Goal: Information Seeking & Learning: Learn about a topic

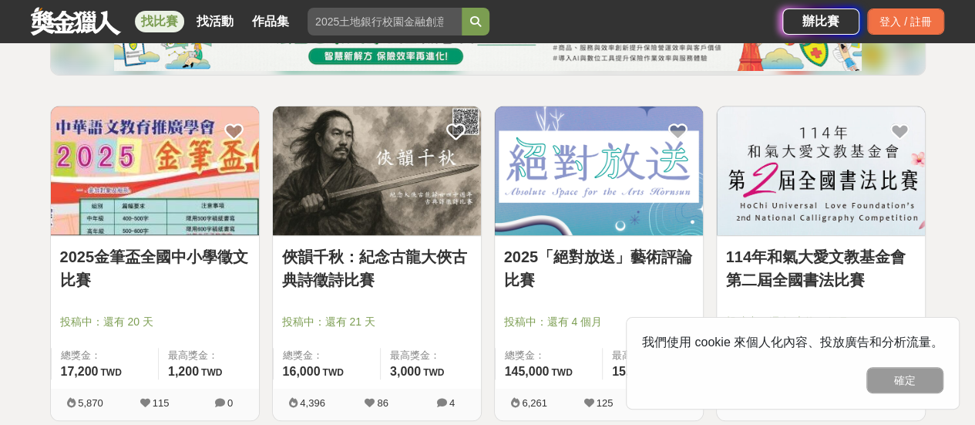
scroll to position [308, 0]
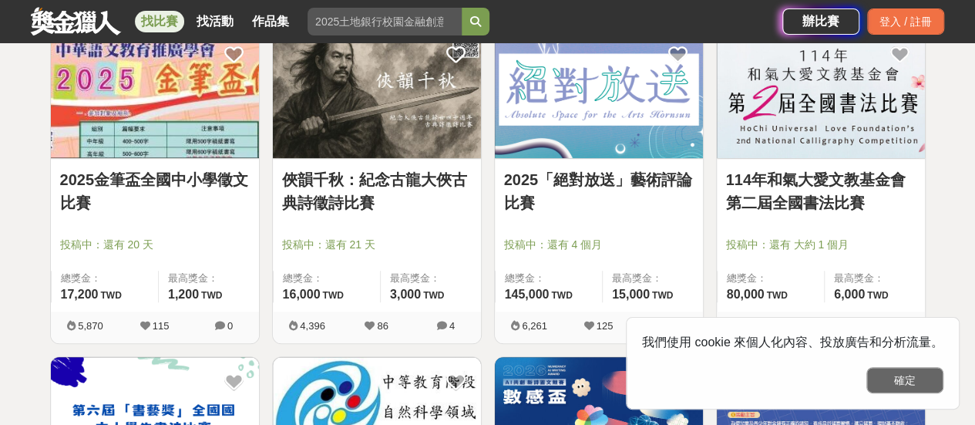
click at [920, 374] on button "確定" at bounding box center [904, 380] width 77 height 26
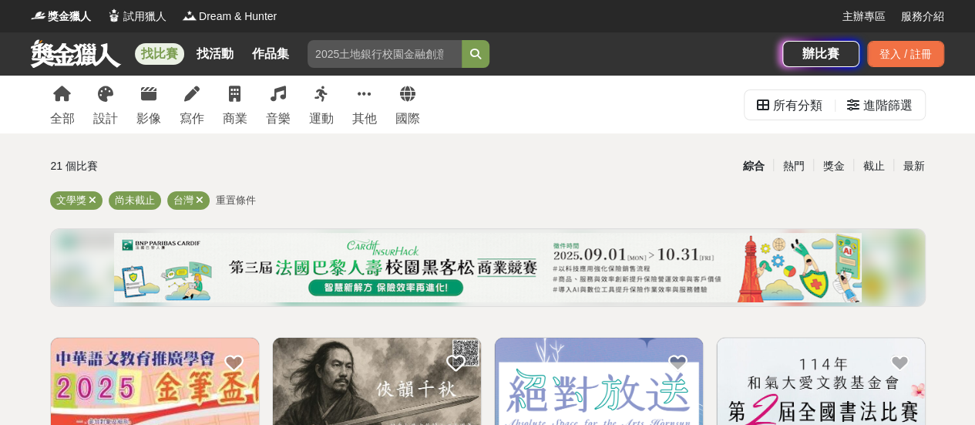
scroll to position [0, 0]
click at [193, 97] on icon at bounding box center [191, 93] width 15 height 15
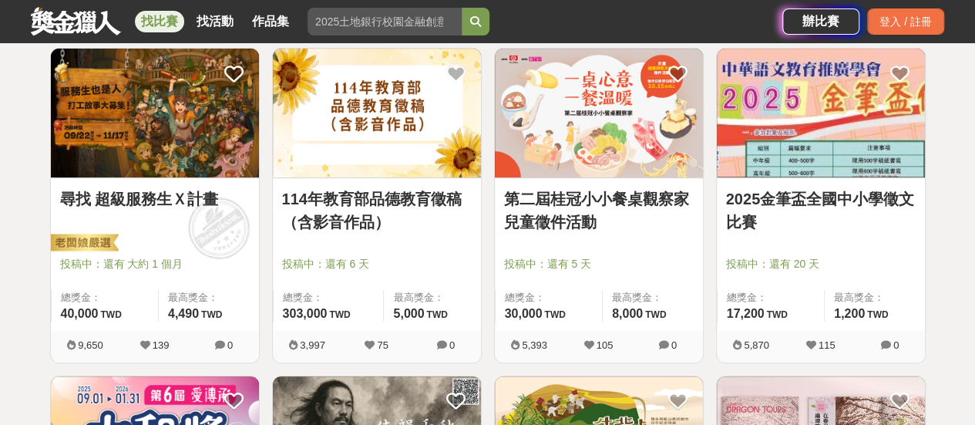
scroll to position [308, 0]
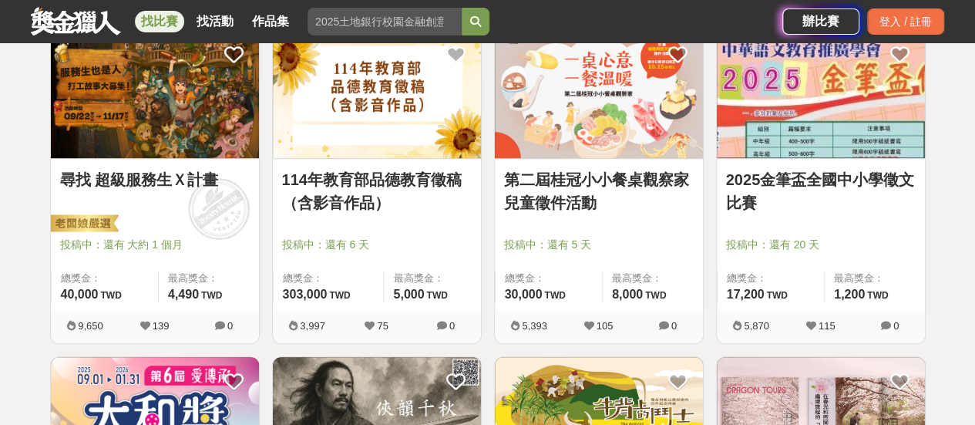
click at [202, 200] on span at bounding box center [219, 209] width 86 height 86
click at [166, 183] on link "尋找 超級服務生Ｘ計畫" at bounding box center [155, 179] width 190 height 23
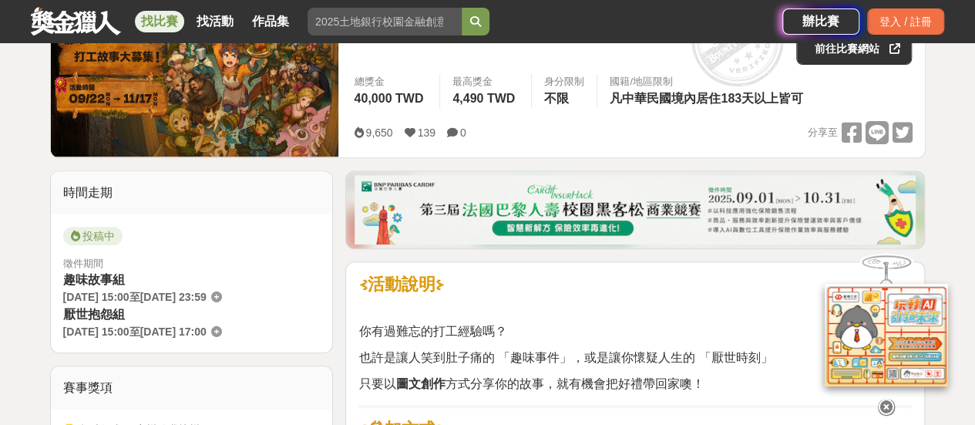
scroll to position [385, 0]
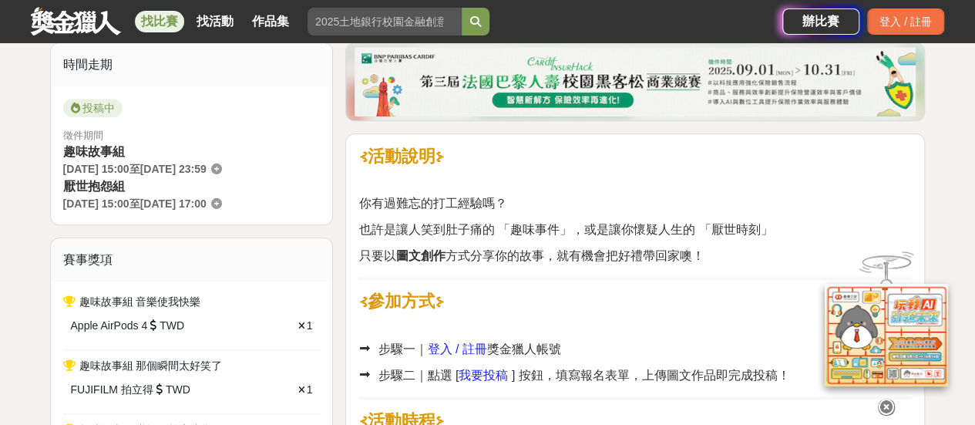
click at [886, 402] on icon at bounding box center [886, 406] width 17 height 17
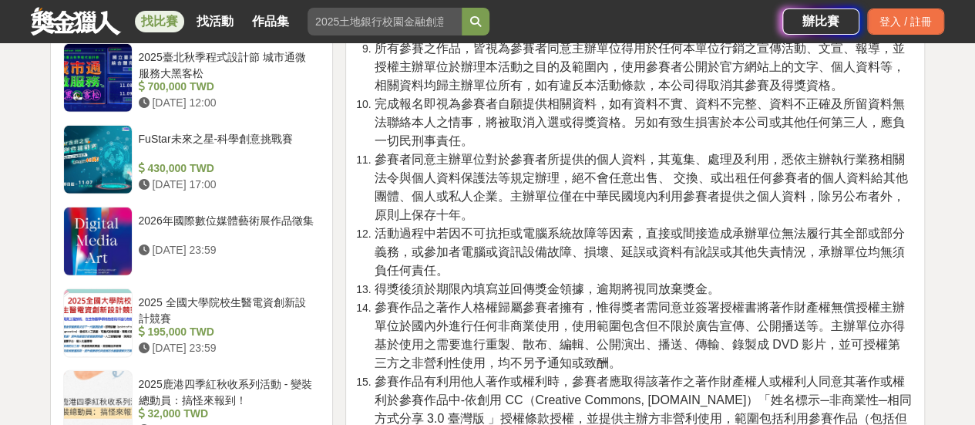
scroll to position [2312, 0]
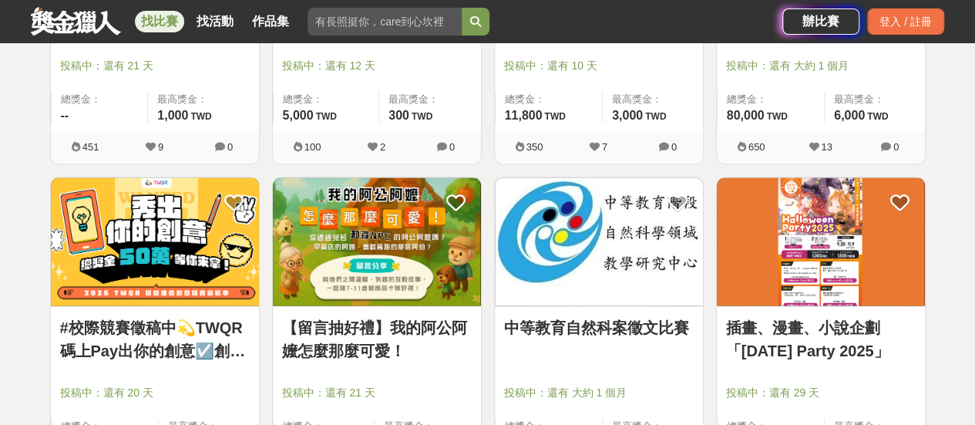
scroll to position [1541, 0]
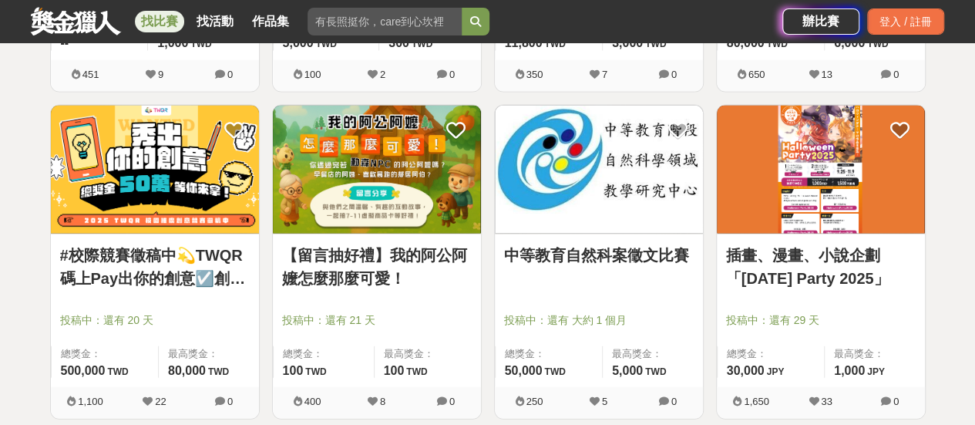
click at [168, 295] on div at bounding box center [159, 298] width 199 height 18
click at [159, 172] on img at bounding box center [155, 170] width 208 height 129
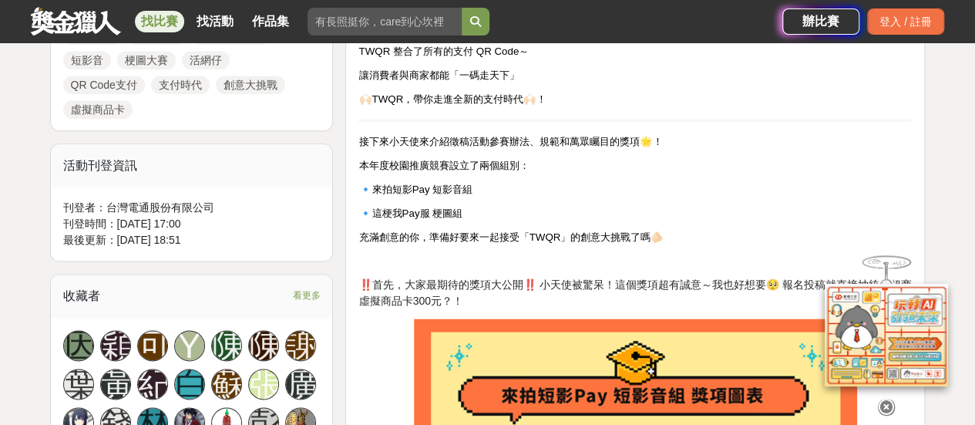
scroll to position [925, 0]
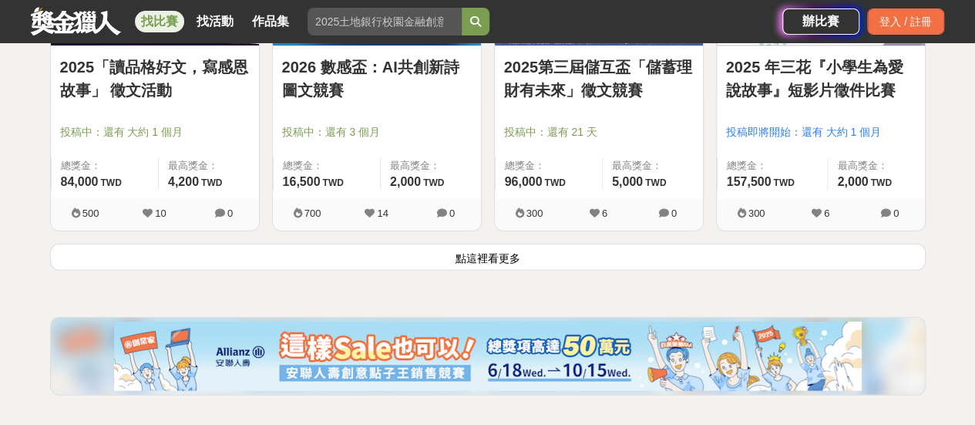
scroll to position [1850, 0]
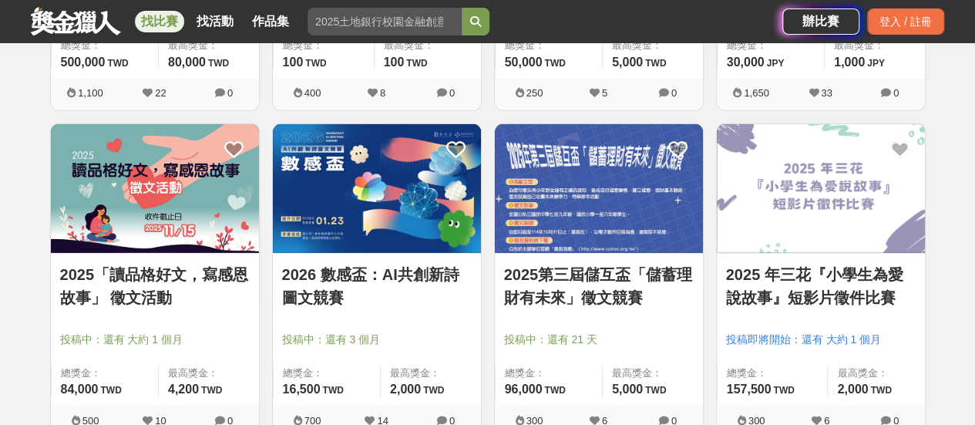
click at [160, 27] on link "找比賽" at bounding box center [159, 22] width 49 height 22
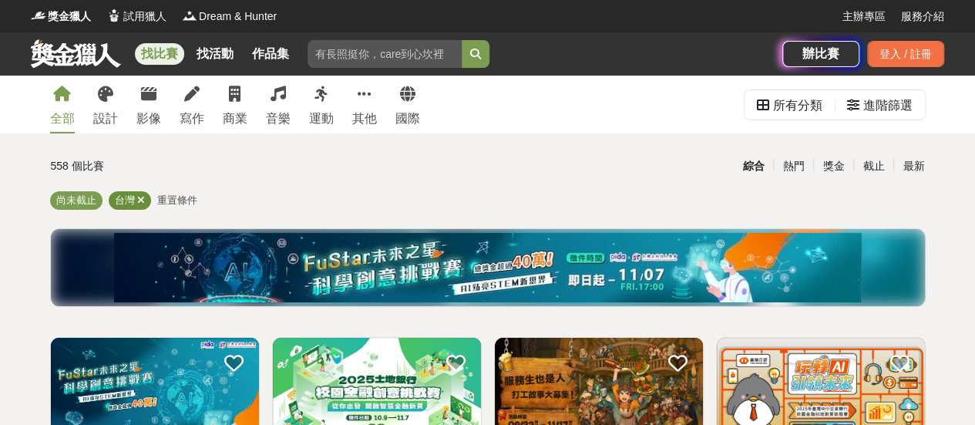
click at [143, 200] on icon at bounding box center [141, 200] width 8 height 10
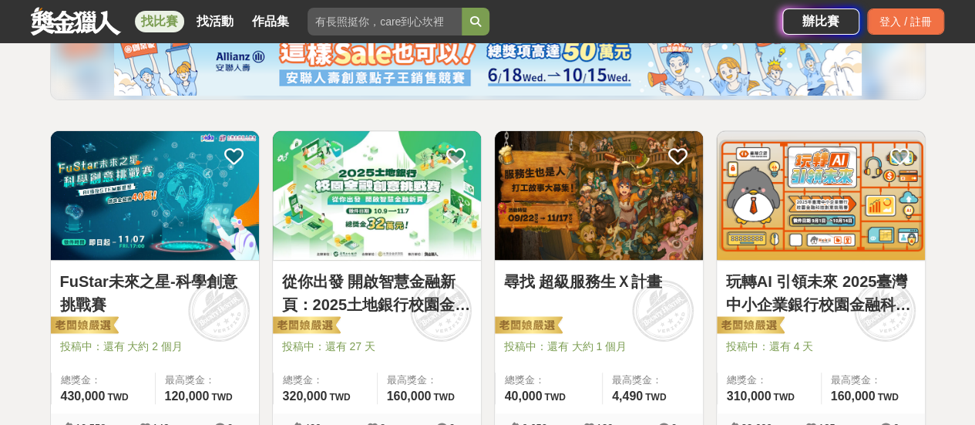
scroll to position [231, 0]
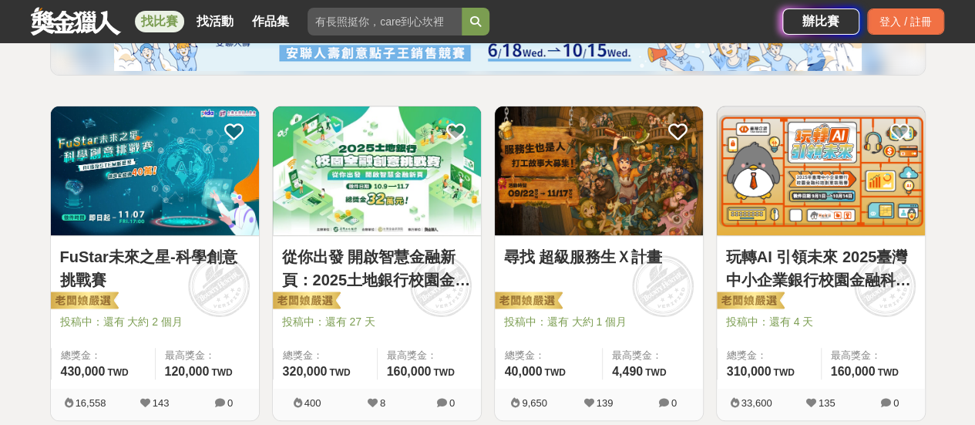
click at [801, 267] on link "玩轉AI 引領未來 2025臺灣中小企業銀行校園金融科技創意挑戰賽" at bounding box center [821, 268] width 190 height 46
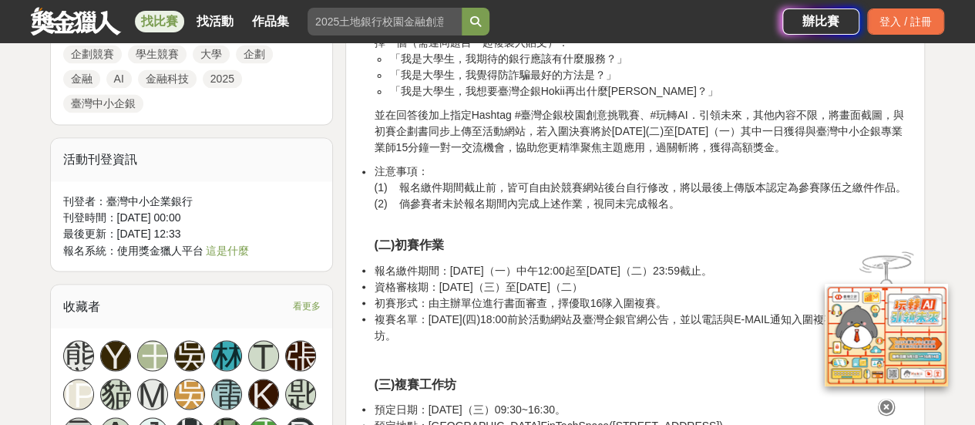
scroll to position [1233, 0]
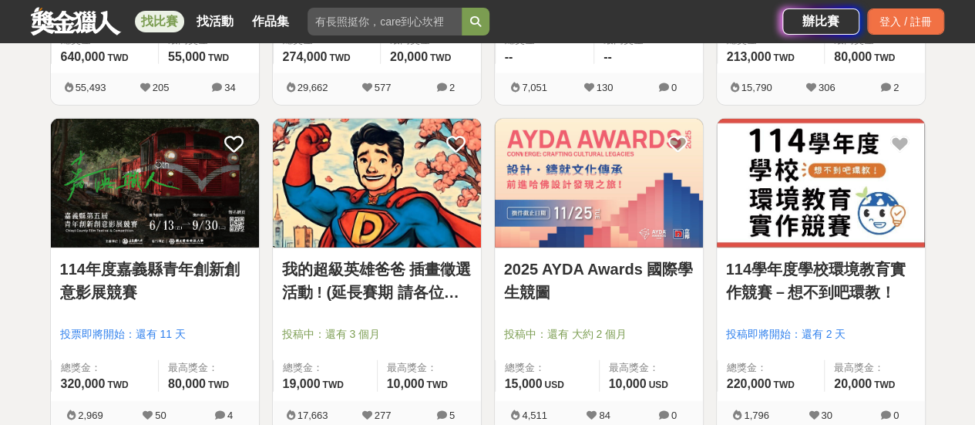
scroll to position [1850, 0]
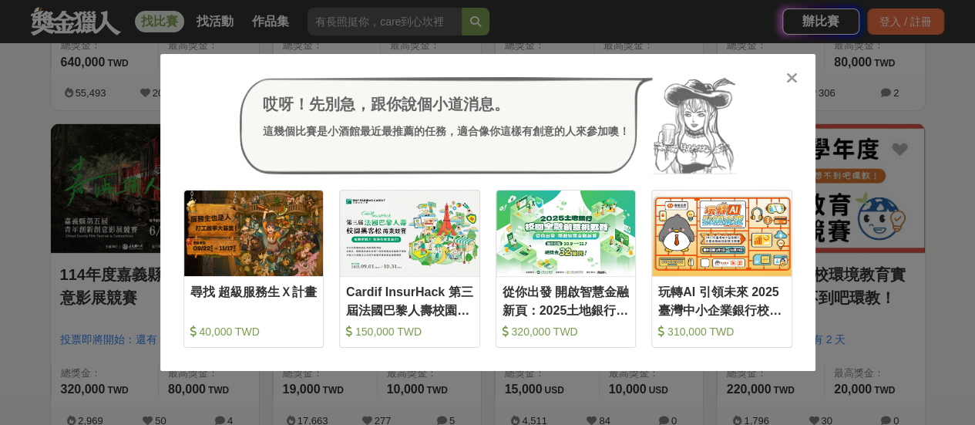
click at [789, 81] on icon at bounding box center [792, 77] width 12 height 15
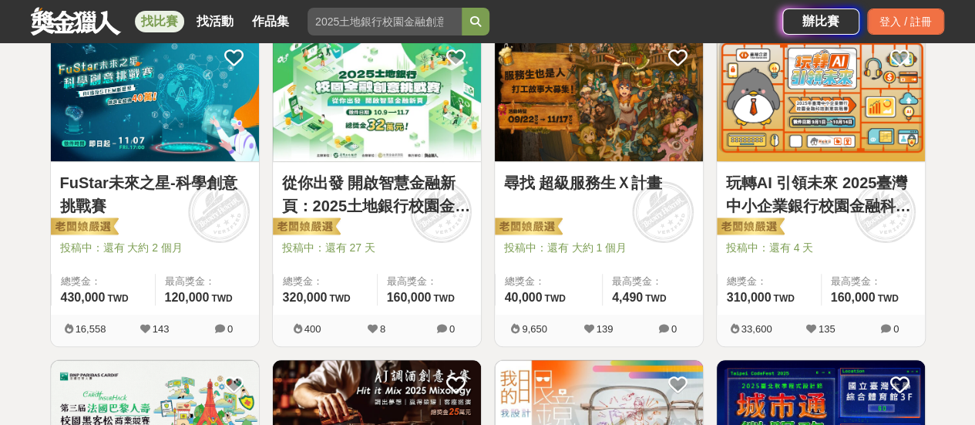
scroll to position [0, 0]
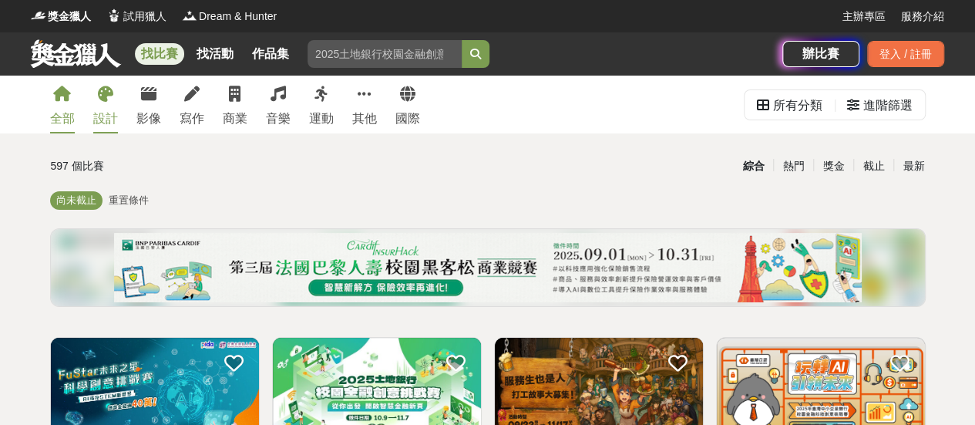
click at [105, 101] on icon at bounding box center [105, 93] width 15 height 15
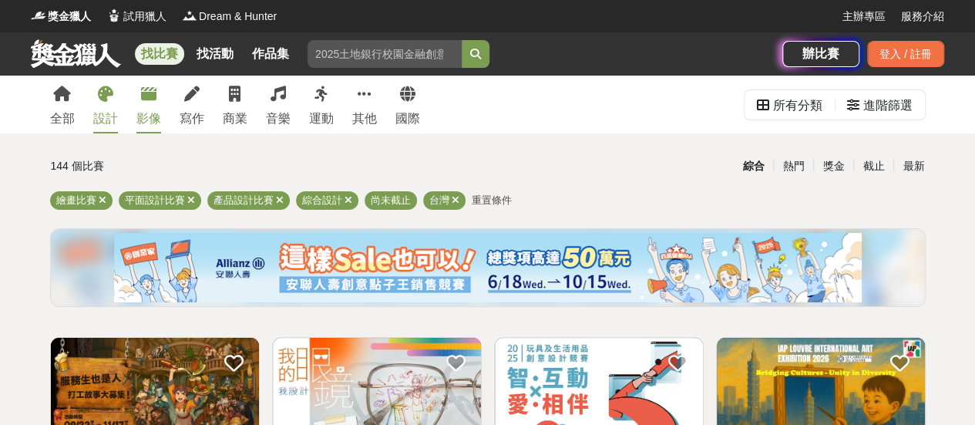
click at [137, 109] on link "影像" at bounding box center [148, 105] width 25 height 58
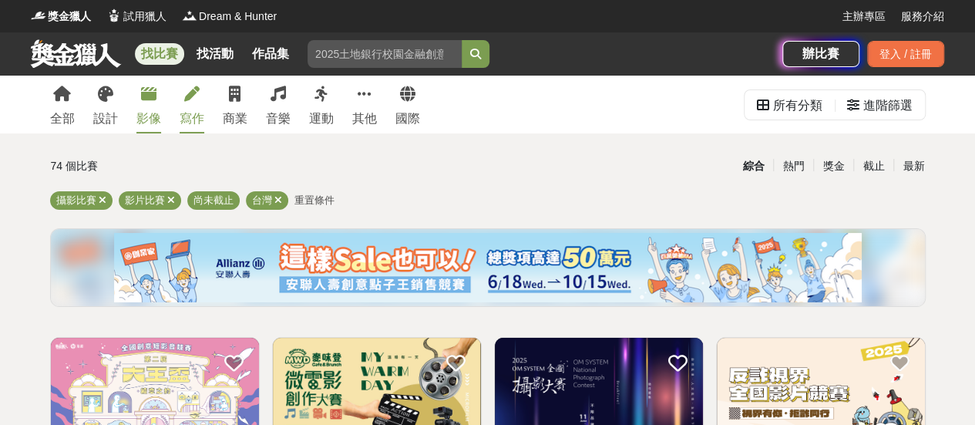
click at [185, 102] on icon at bounding box center [191, 93] width 15 height 15
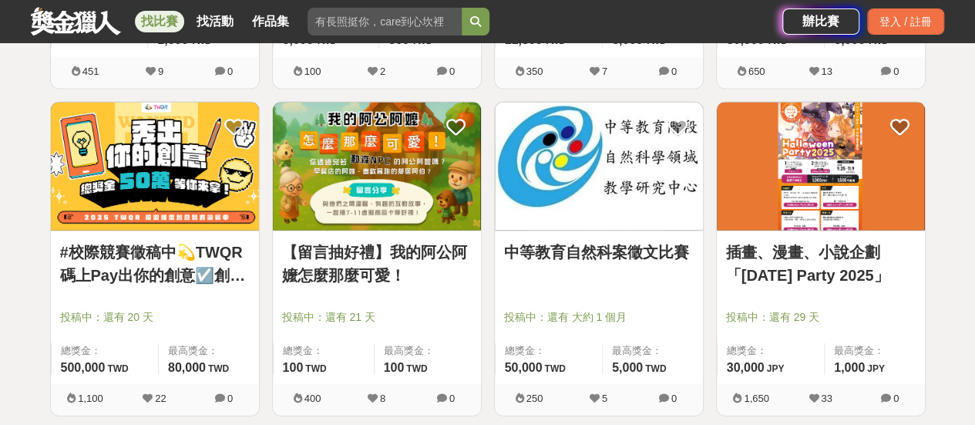
scroll to position [1541, 0]
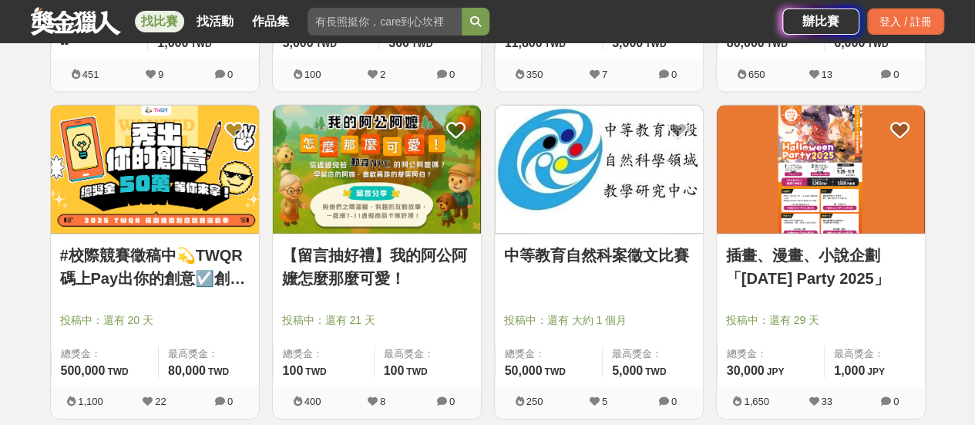
click at [778, 280] on link "插畫、漫畫、小說企劃「[DATE] Party 2025」" at bounding box center [821, 267] width 190 height 46
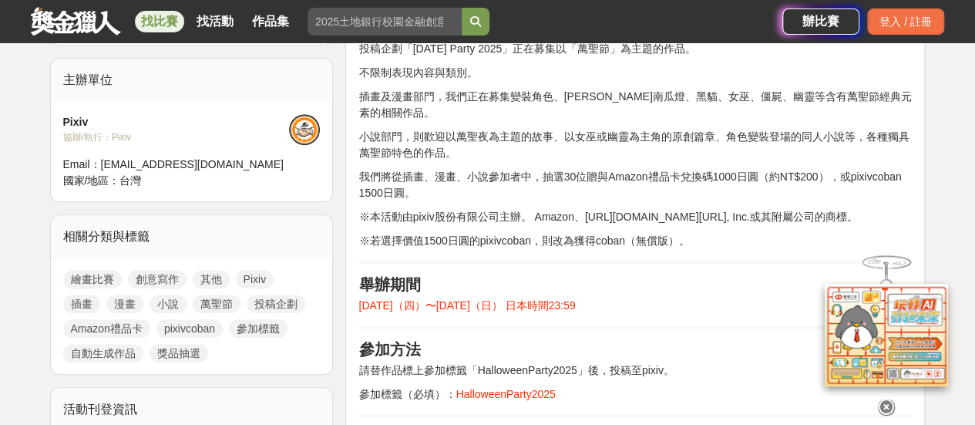
scroll to position [539, 0]
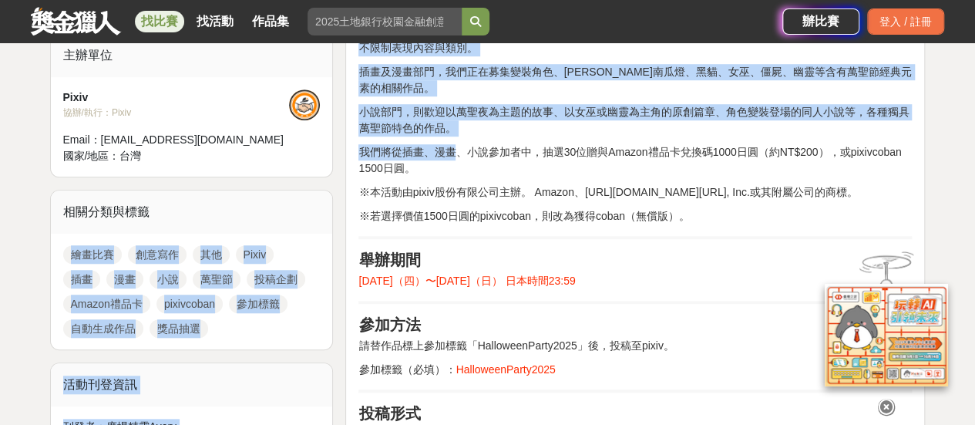
drag, startPoint x: 371, startPoint y: 174, endPoint x: 308, endPoint y: 203, distance: 69.3
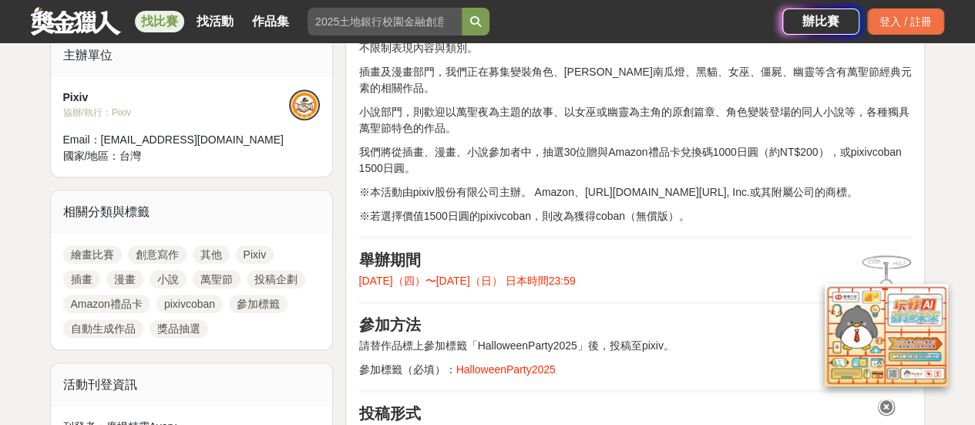
click at [549, 169] on p "我們將從插畫、漫畫、小說參加者中，抽選30位贈與Amazon禮品卡兌換碼1000日圓（約NT$200），或pixivcoban 1500日圓。" at bounding box center [634, 160] width 553 height 32
drag, startPoint x: 848, startPoint y: 150, endPoint x: 901, endPoint y: 153, distance: 52.5
click at [901, 153] on p "我們將從插畫、漫畫、小說參加者中，抽選30位贈與Amazon禮品卡兌換碼1000日圓（約NT$200），或pixivcoban 1500日圓。" at bounding box center [634, 160] width 553 height 32
copy p "pixivcoban"
click at [566, 153] on p "我們將從插畫、漫畫、小說參加者中，抽選30位贈與Amazon禮品卡兌換碼1000日圓（約NT$200），或pixivcoban 1500日圓。" at bounding box center [634, 160] width 553 height 32
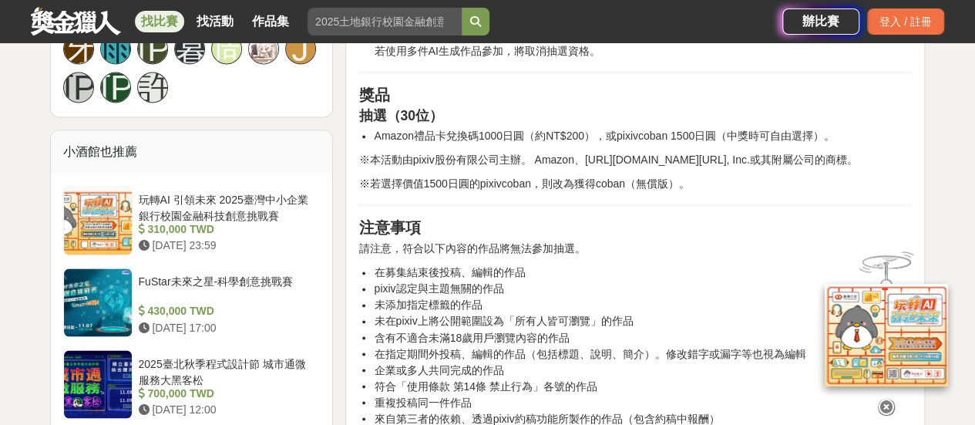
scroll to position [925, 0]
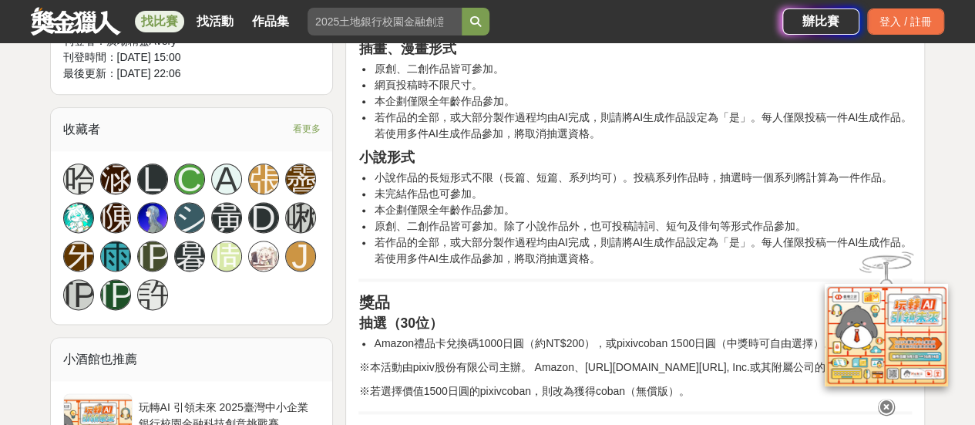
click at [310, 128] on span "看更多" at bounding box center [306, 128] width 28 height 17
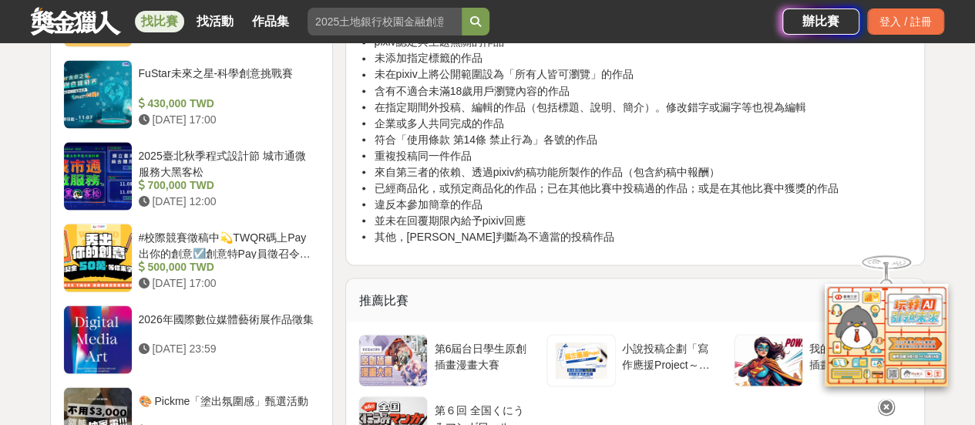
scroll to position [1541, 0]
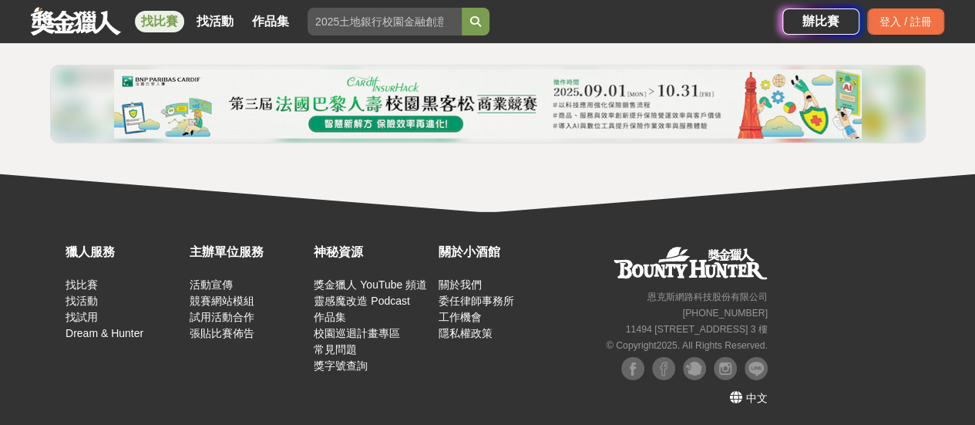
scroll to position [2078, 0]
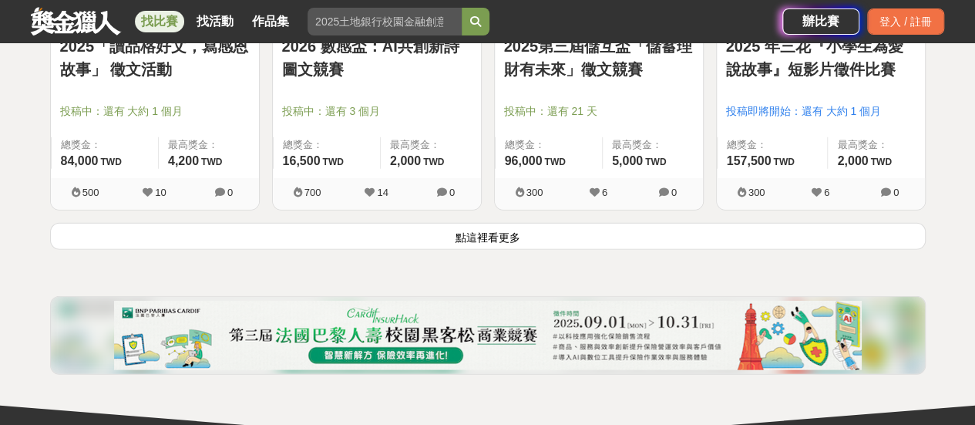
click at [450, 238] on button "點這裡看更多" at bounding box center [487, 236] width 875 height 27
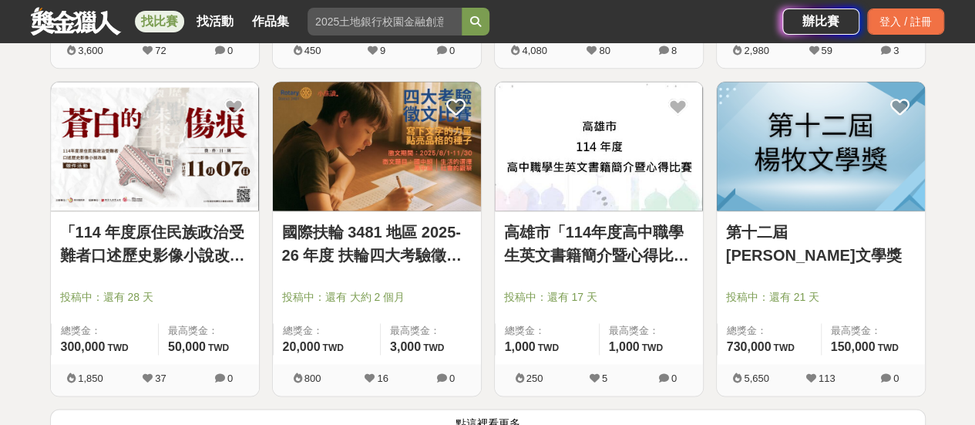
scroll to position [3857, 0]
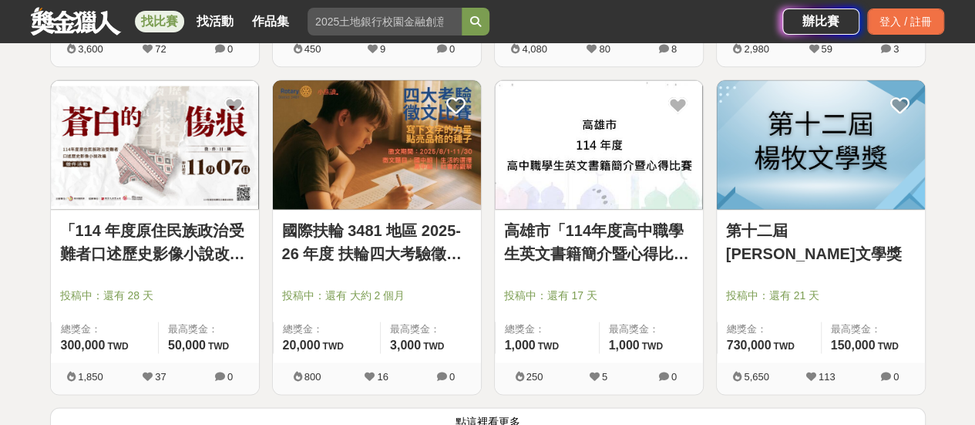
click at [773, 274] on div at bounding box center [825, 273] width 199 height 18
click at [806, 182] on img at bounding box center [821, 144] width 208 height 129
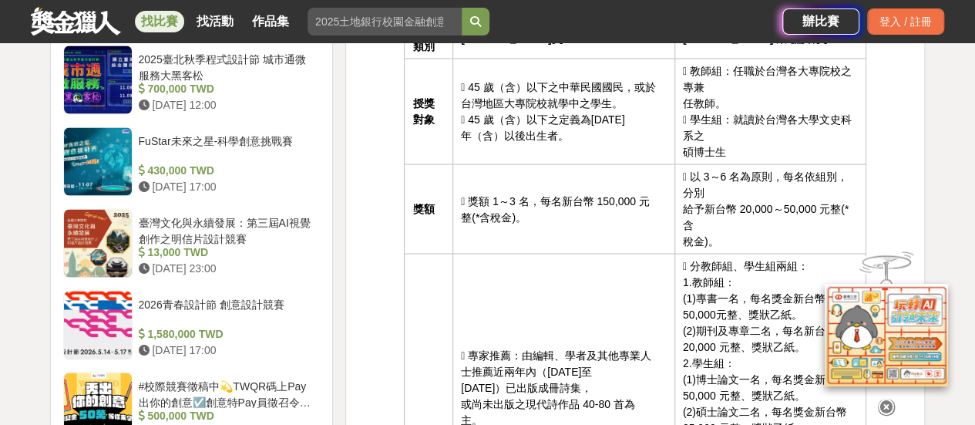
scroll to position [1436, 0]
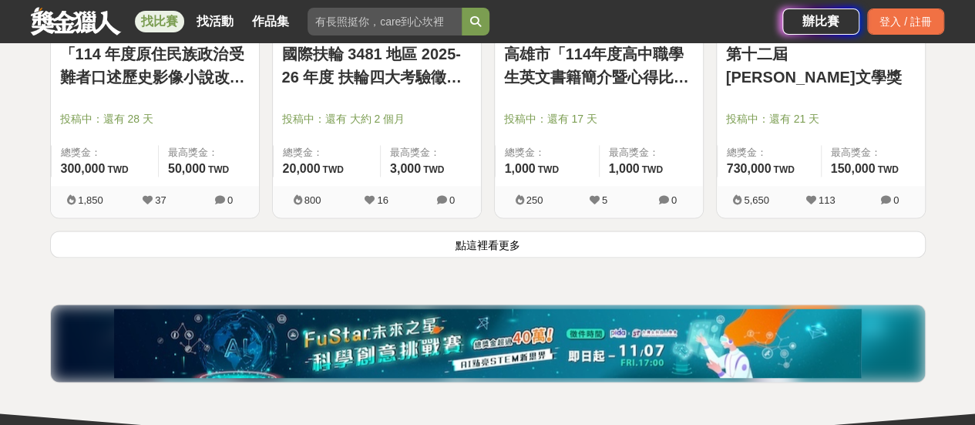
scroll to position [4047, 0]
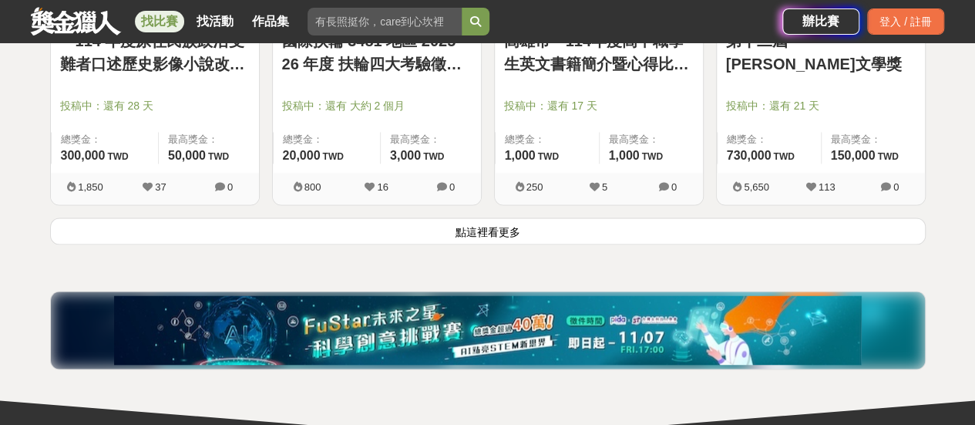
click at [107, 227] on button "點這裡看更多" at bounding box center [487, 230] width 875 height 27
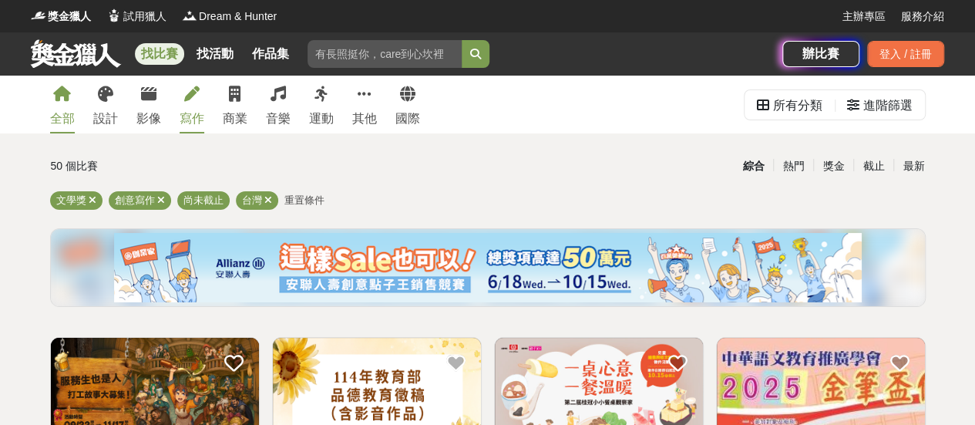
click at [57, 96] on icon at bounding box center [62, 93] width 18 height 15
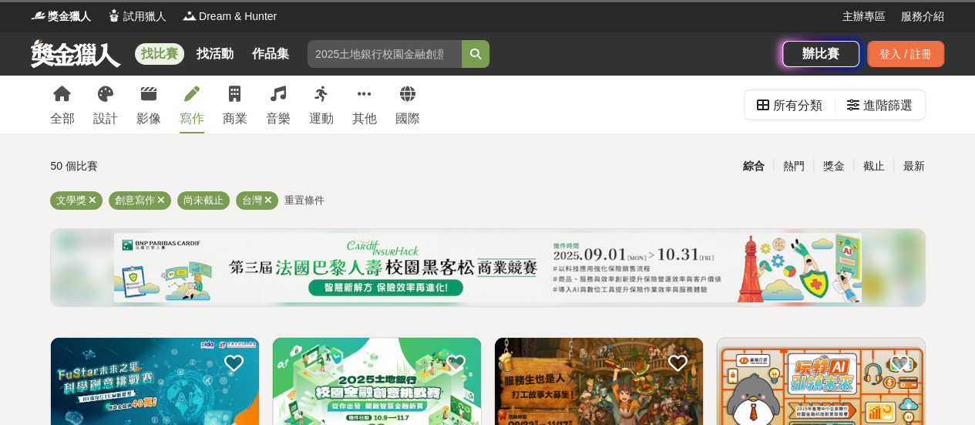
scroll to position [72, 0]
